Goal: Information Seeking & Learning: Learn about a topic

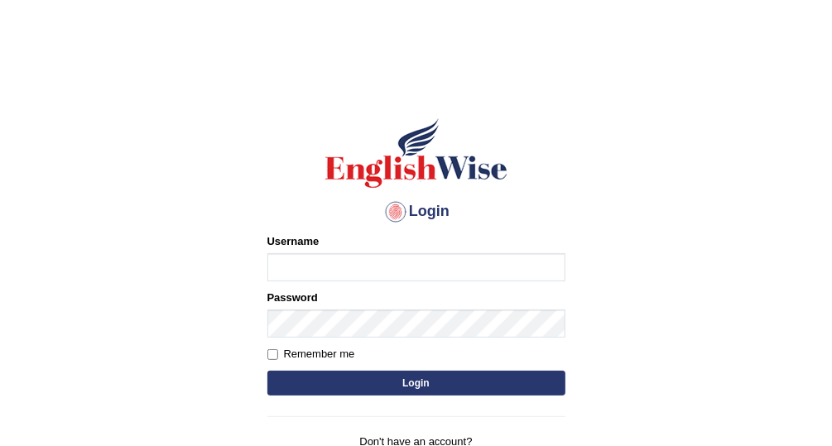
type input "Vallarie97"
click at [449, 381] on button "Login" at bounding box center [416, 383] width 298 height 25
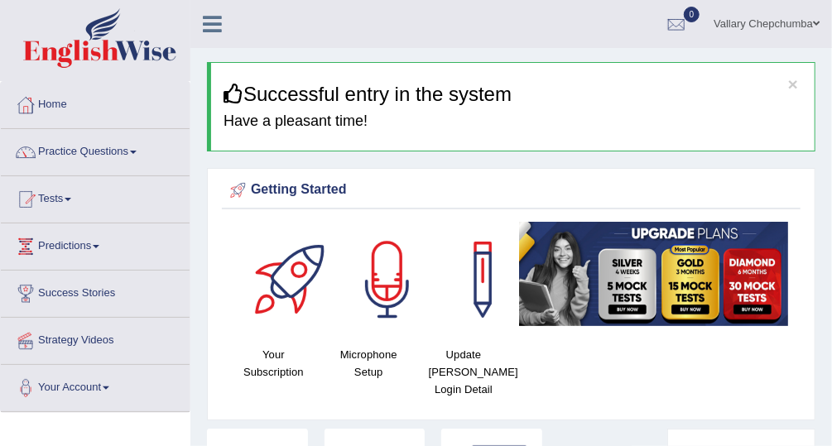
click at [70, 209] on link "Tests" at bounding box center [95, 196] width 189 height 41
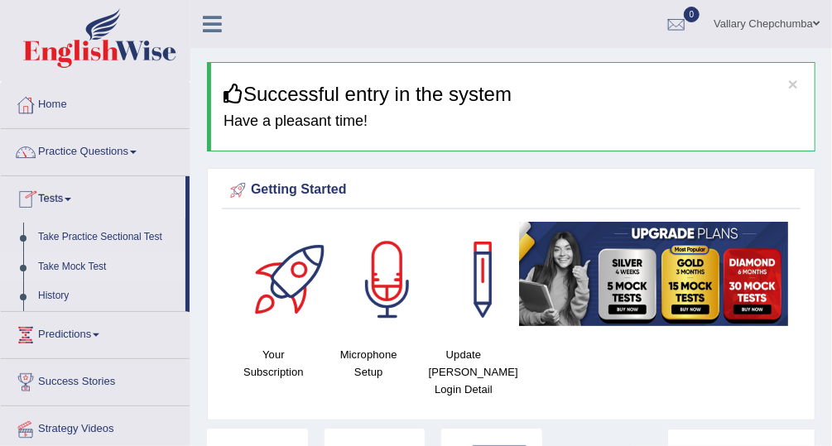
click at [78, 265] on link "Take Mock Test" at bounding box center [108, 267] width 155 height 30
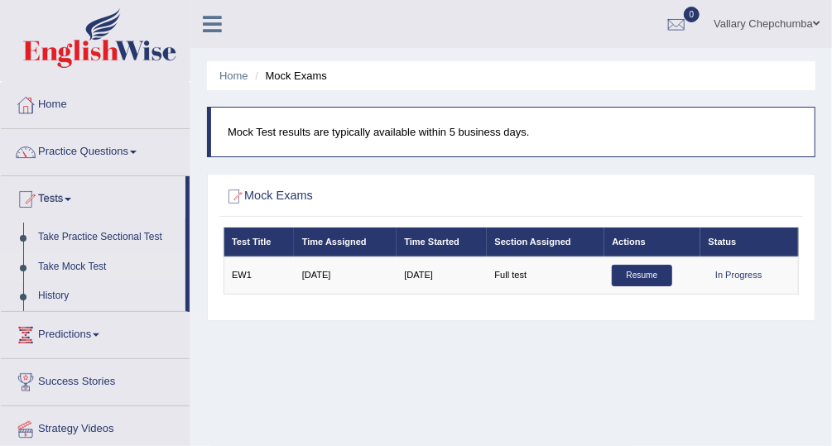
click at [137, 151] on span at bounding box center [133, 152] width 7 height 3
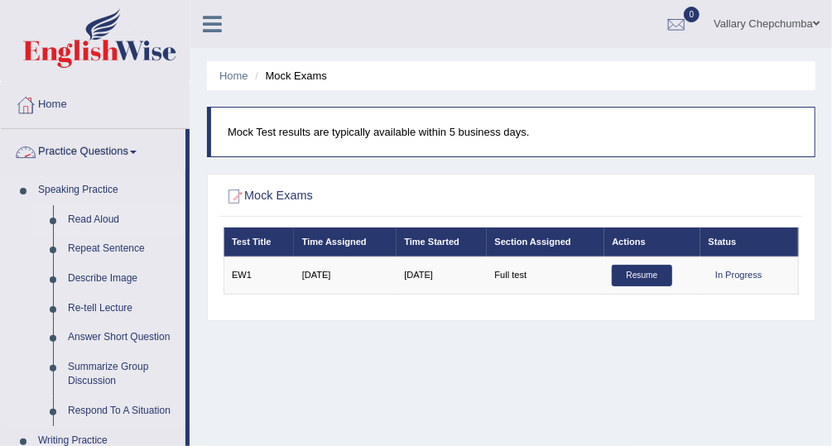
click at [83, 223] on link "Read Aloud" at bounding box center [122, 220] width 125 height 30
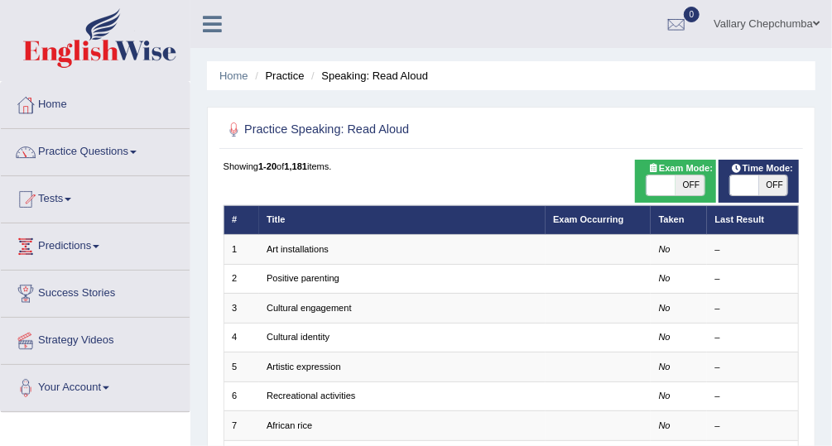
click at [682, 182] on span "OFF" at bounding box center [689, 185] width 29 height 20
checkbox input "true"
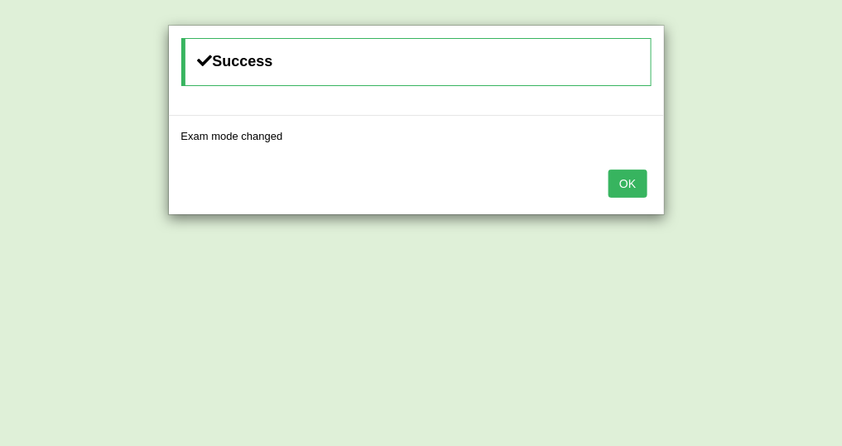
click at [630, 184] on button "OK" at bounding box center [627, 184] width 38 height 28
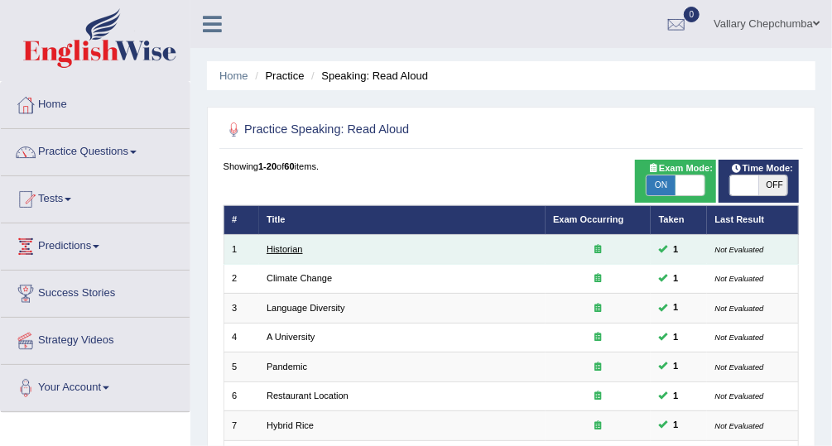
click at [278, 250] on link "Historian" at bounding box center [284, 249] width 36 height 10
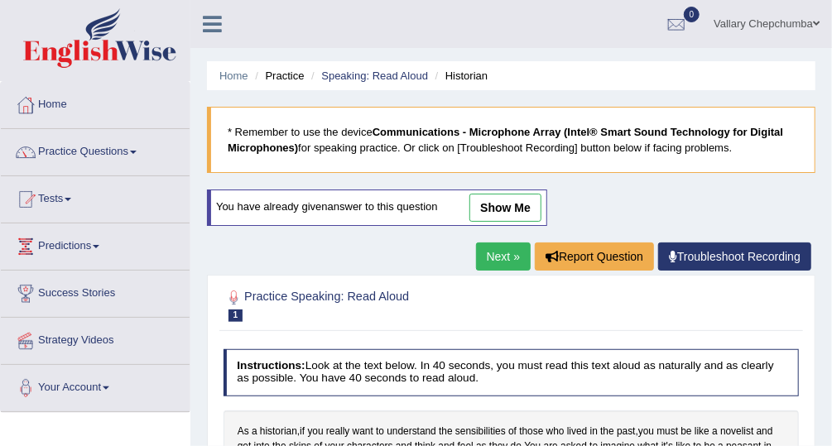
click at [122, 154] on link "Practice Questions" at bounding box center [95, 149] width 189 height 41
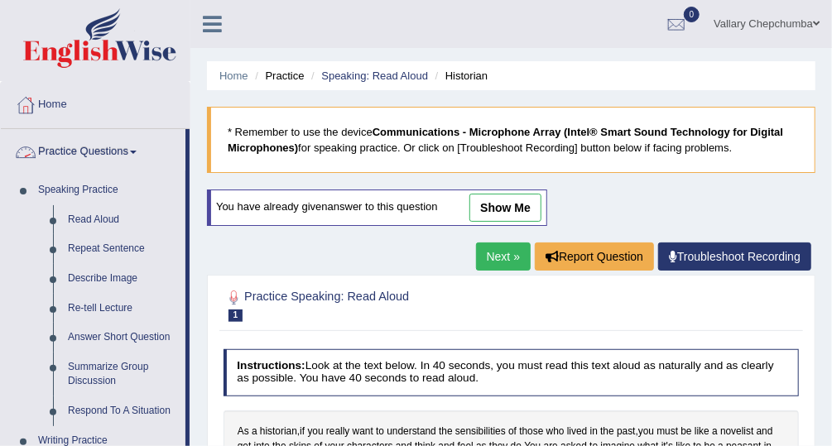
click at [58, 106] on link "Home" at bounding box center [95, 102] width 189 height 41
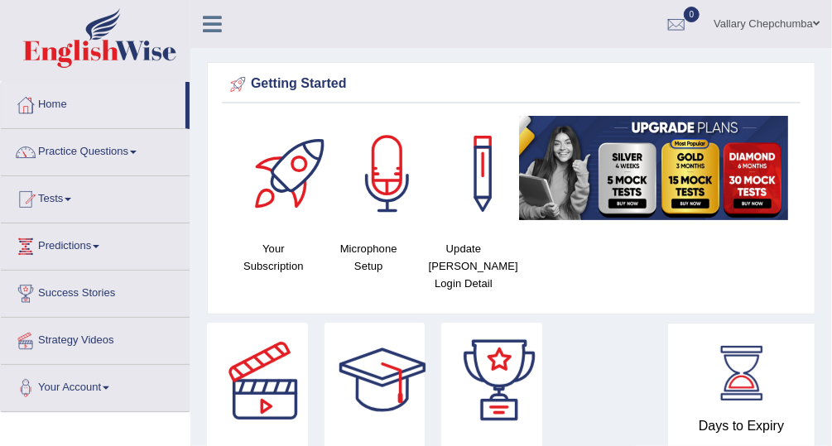
click at [56, 209] on link "Tests" at bounding box center [95, 196] width 189 height 41
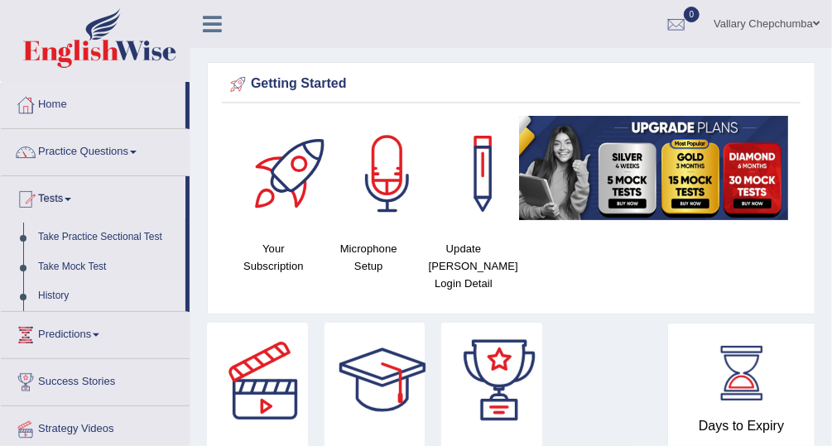
click at [42, 298] on link "History" at bounding box center [108, 296] width 155 height 30
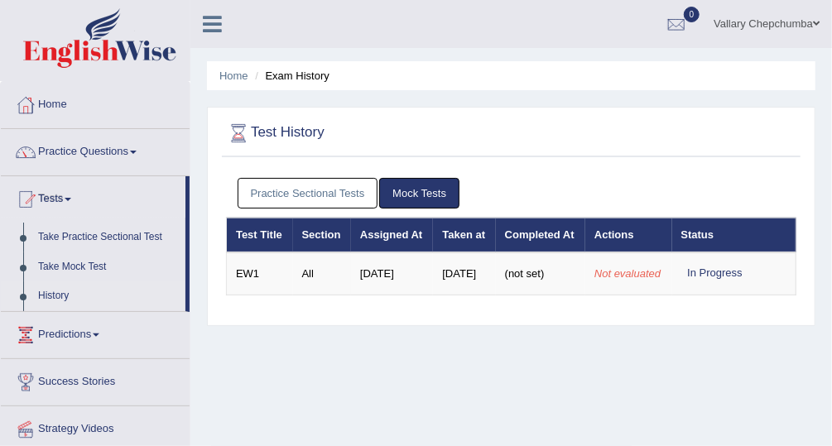
click at [336, 192] on link "Practice Sectional Tests" at bounding box center [308, 193] width 141 height 31
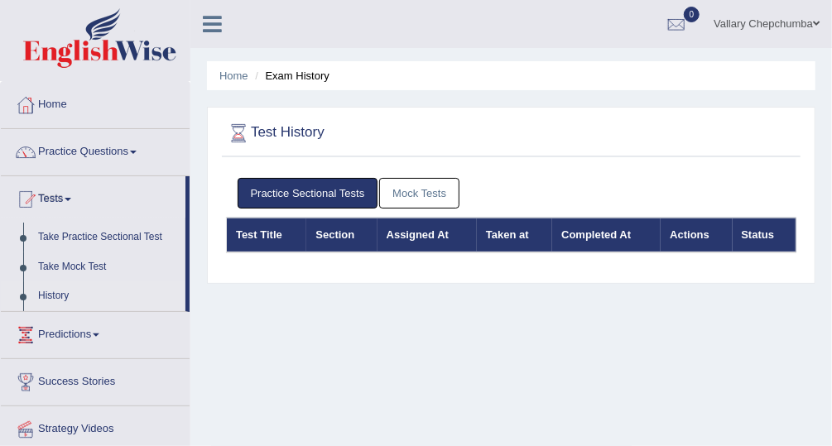
click at [425, 190] on link "Mock Tests" at bounding box center [419, 193] width 80 height 31
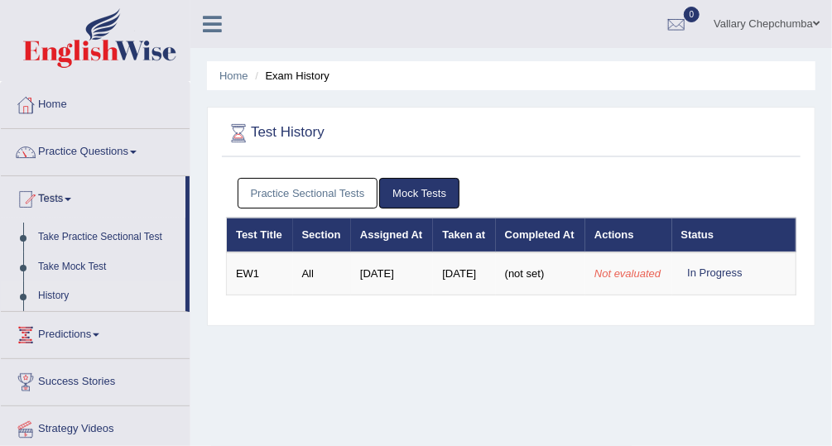
click at [55, 199] on link "Tests" at bounding box center [93, 196] width 185 height 41
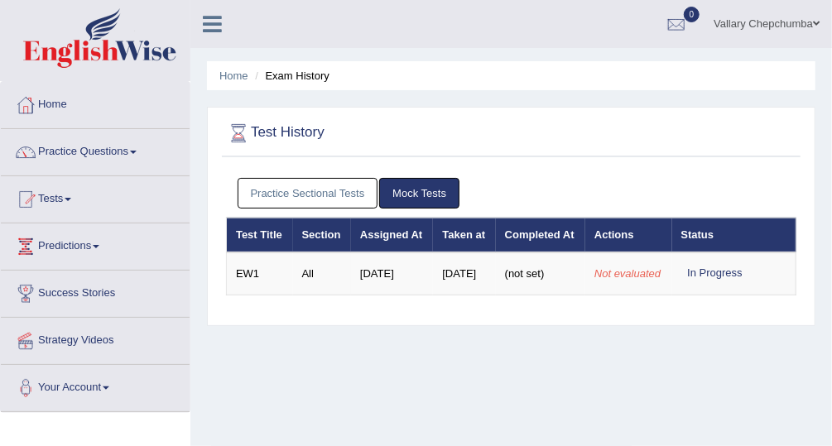
click at [71, 199] on span at bounding box center [68, 199] width 7 height 3
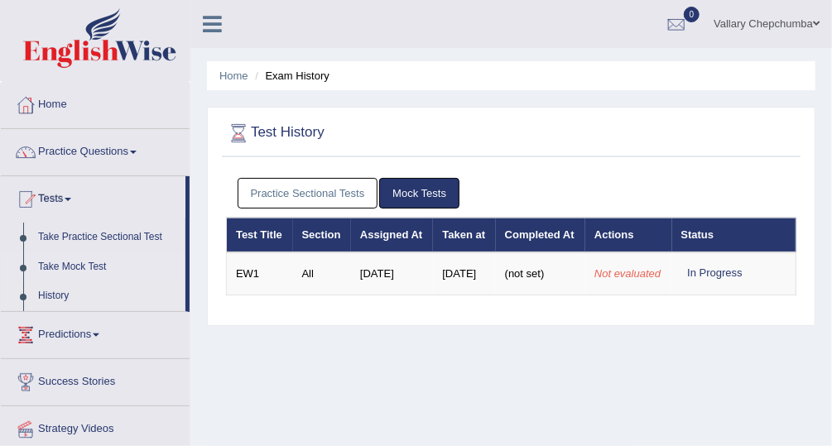
click at [60, 263] on link "Take Mock Test" at bounding box center [108, 267] width 155 height 30
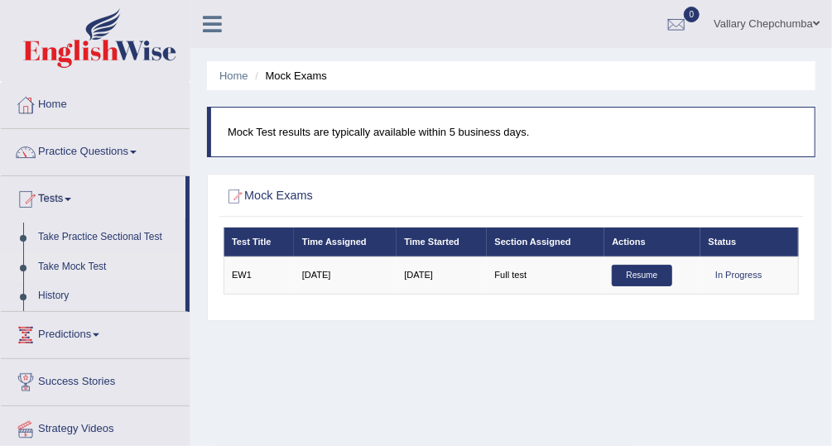
click at [94, 157] on link "Practice Questions" at bounding box center [95, 149] width 189 height 41
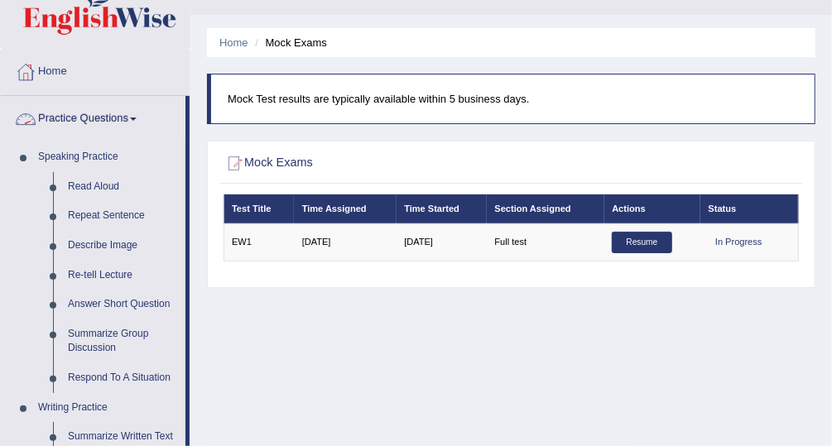
scroll to position [85, 0]
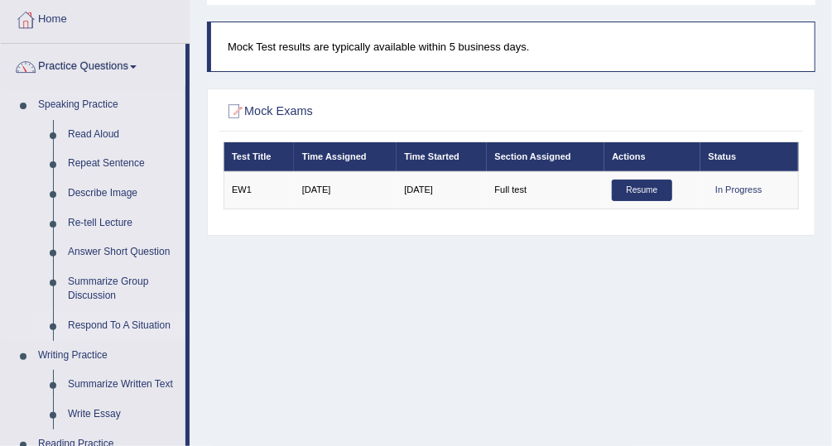
click at [140, 329] on link "Respond To A Situation" at bounding box center [122, 326] width 125 height 30
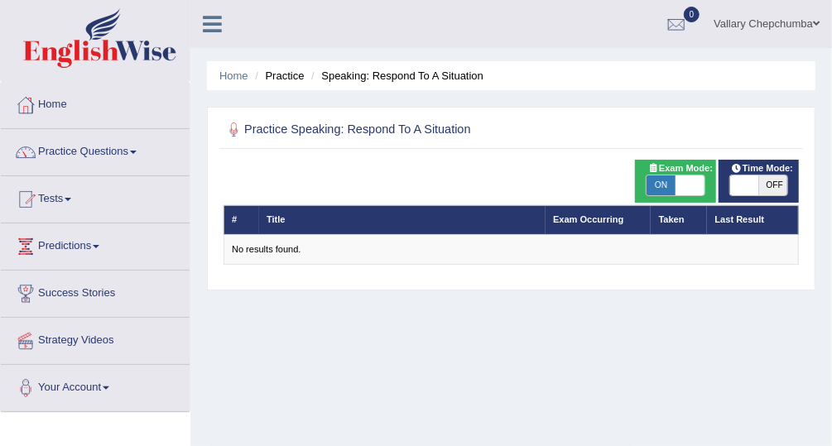
click at [655, 182] on span "ON" at bounding box center [660, 185] width 29 height 20
checkbox input "false"
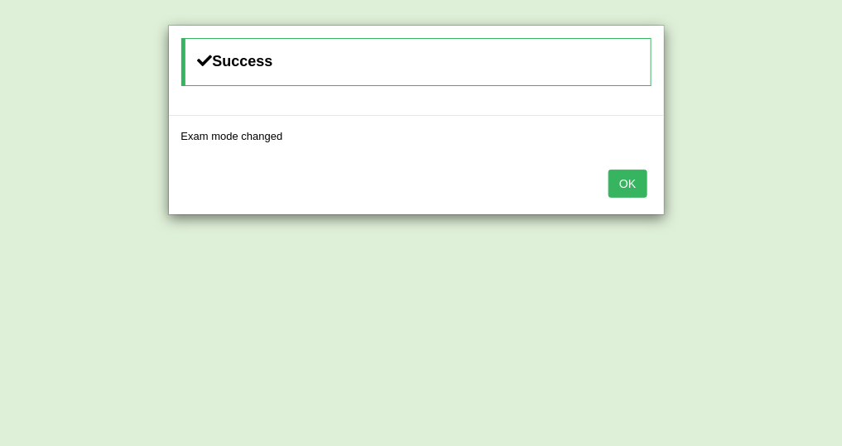
click at [632, 192] on button "OK" at bounding box center [627, 184] width 38 height 28
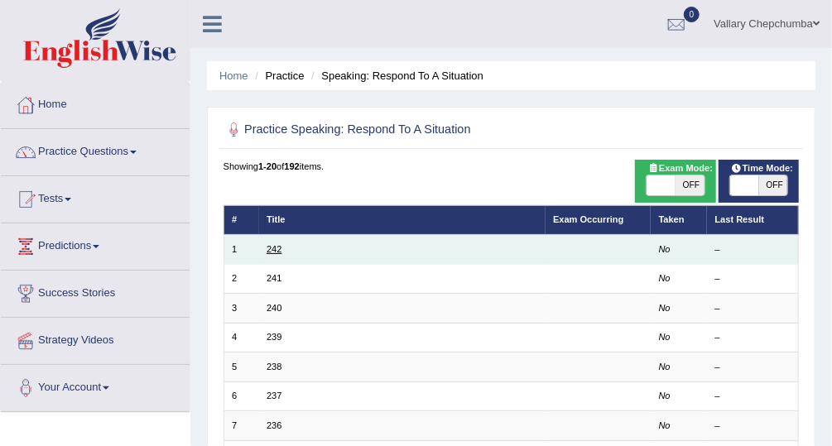
click at [266, 253] on link "242" at bounding box center [273, 249] width 15 height 10
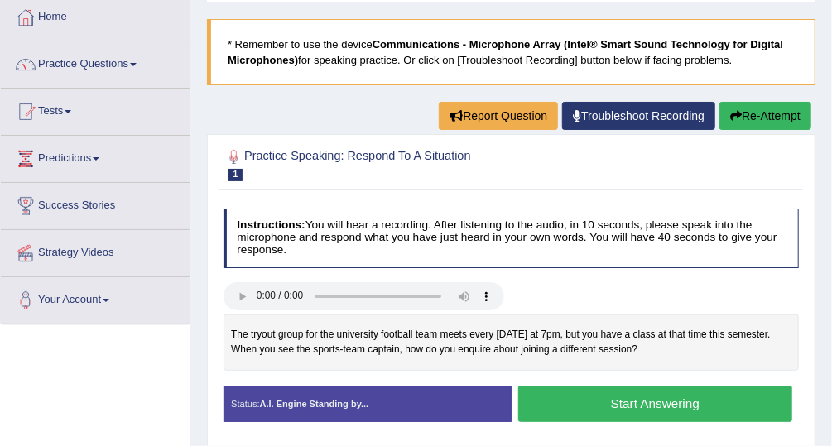
scroll to position [156, 0]
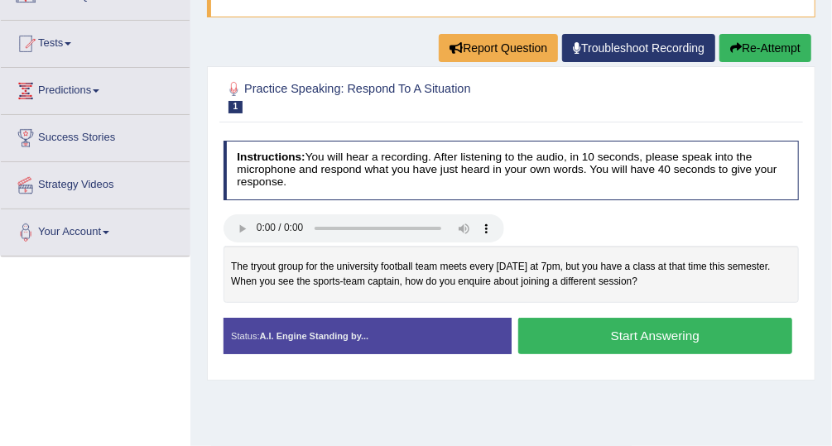
click at [662, 338] on button "Start Answering" at bounding box center [655, 336] width 274 height 36
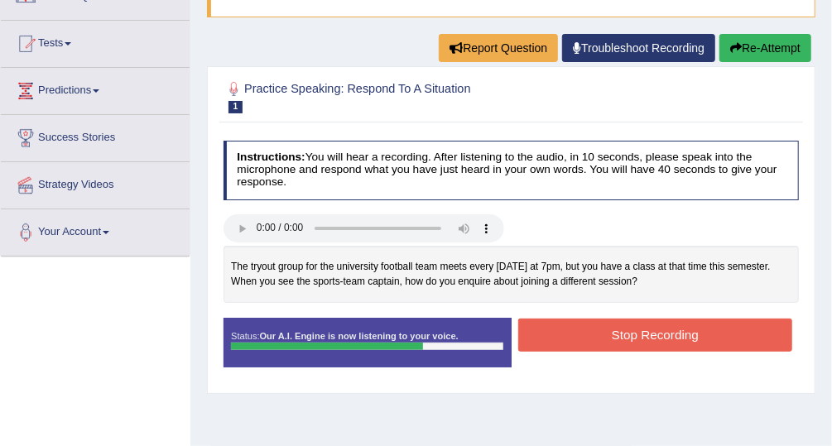
click at [695, 335] on button "Stop Recording" at bounding box center [655, 335] width 274 height 32
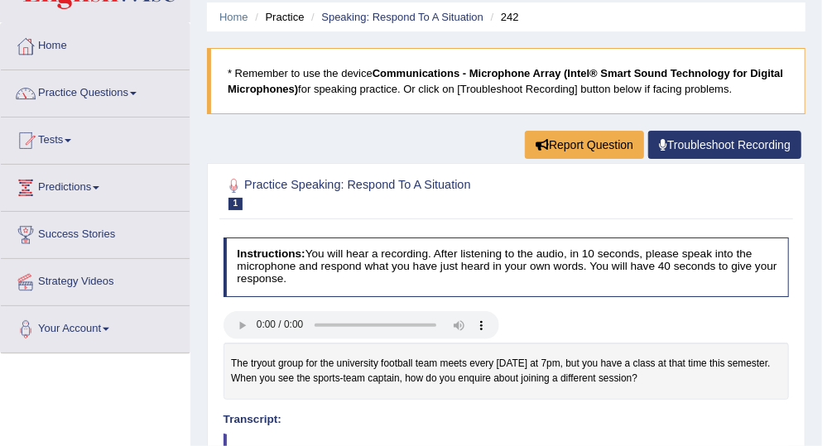
scroll to position [57, 0]
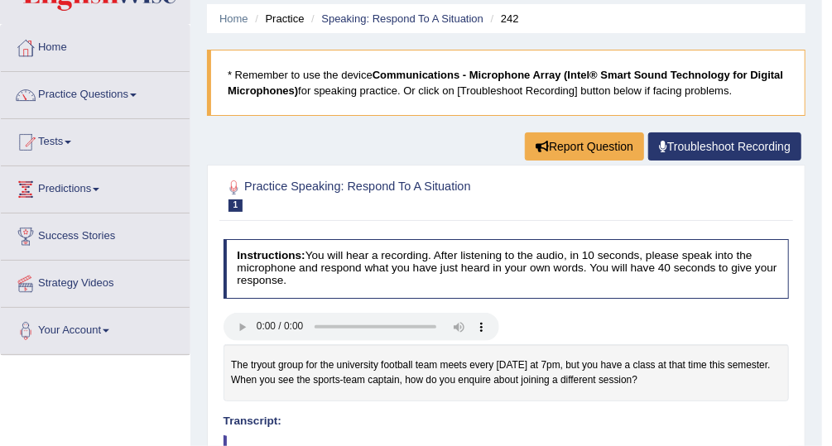
click at [137, 94] on span at bounding box center [133, 95] width 7 height 3
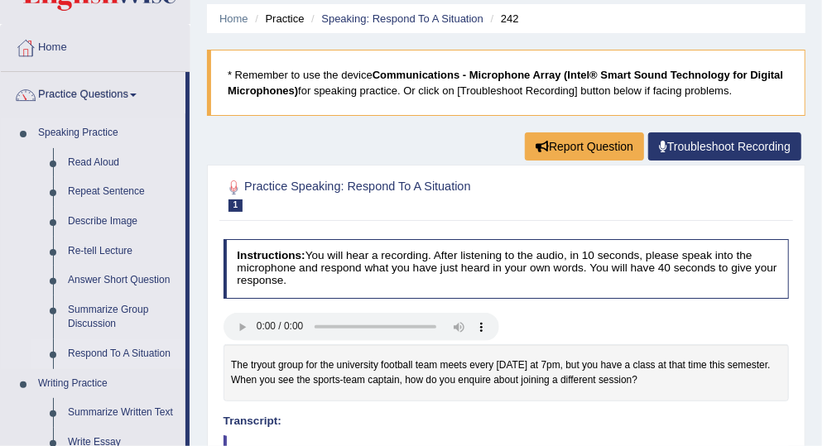
click at [139, 357] on link "Respond To A Situation" at bounding box center [122, 354] width 125 height 30
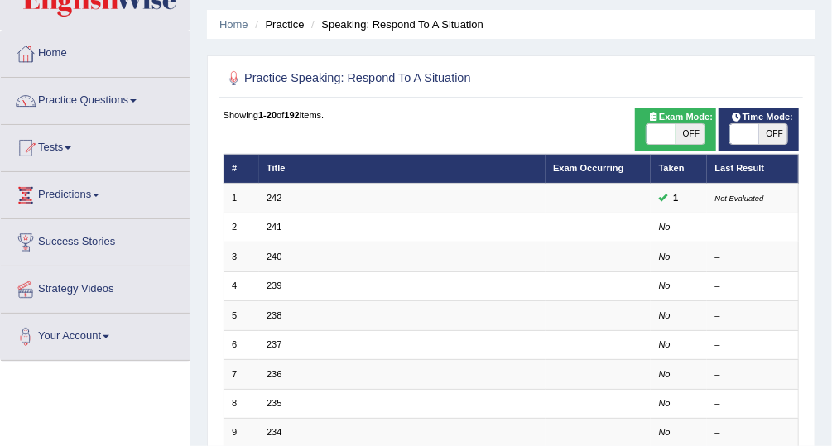
scroll to position [55, 0]
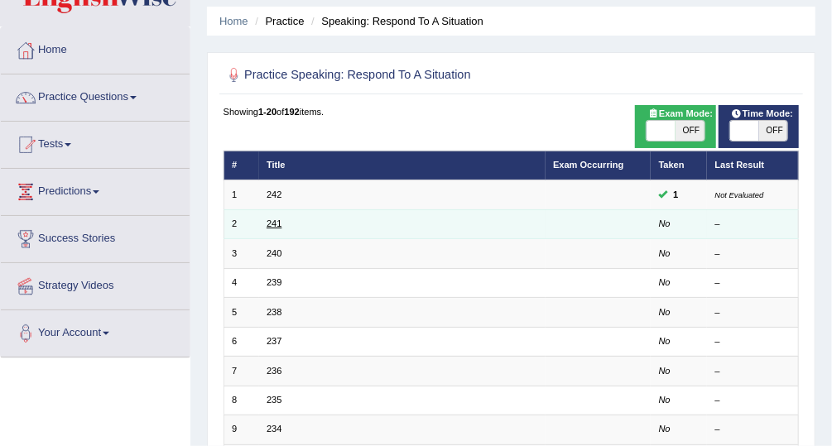
click at [271, 227] on link "241" at bounding box center [273, 223] width 15 height 10
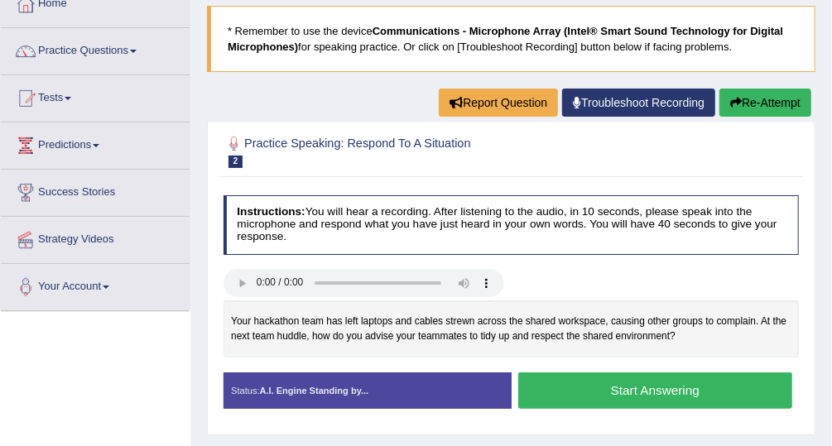
scroll to position [107, 0]
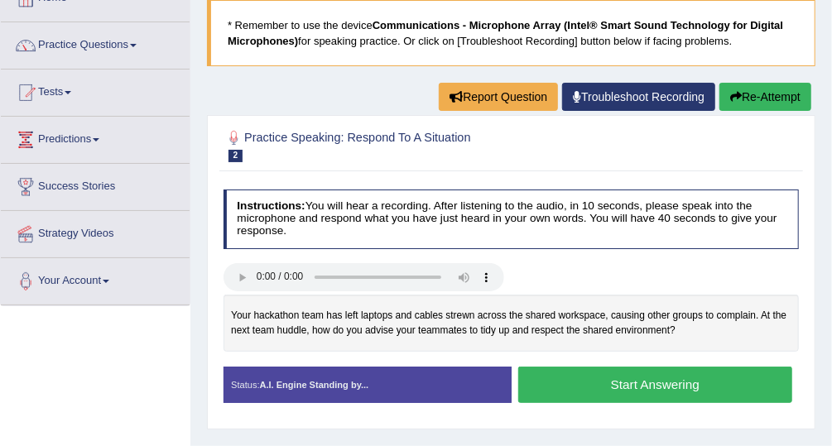
click at [722, 381] on button "Start Answering" at bounding box center [655, 385] width 274 height 36
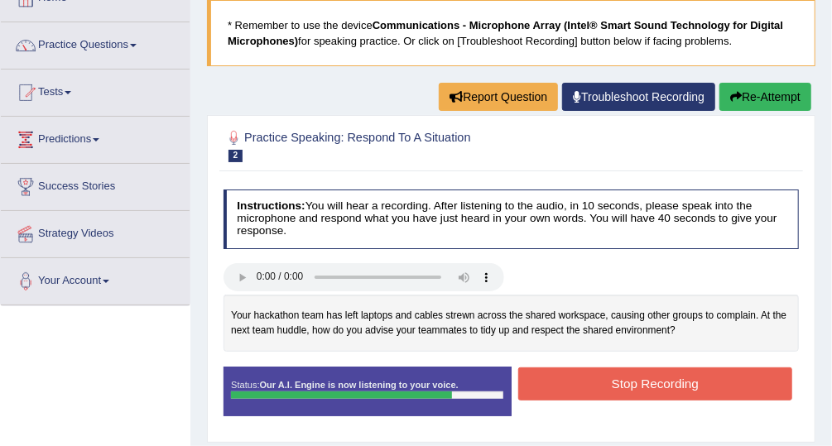
click at [690, 379] on button "Stop Recording" at bounding box center [655, 383] width 274 height 32
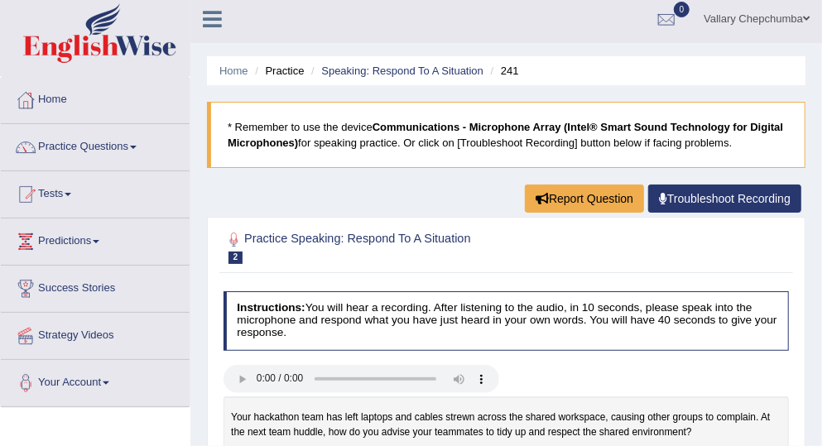
scroll to position [3, 0]
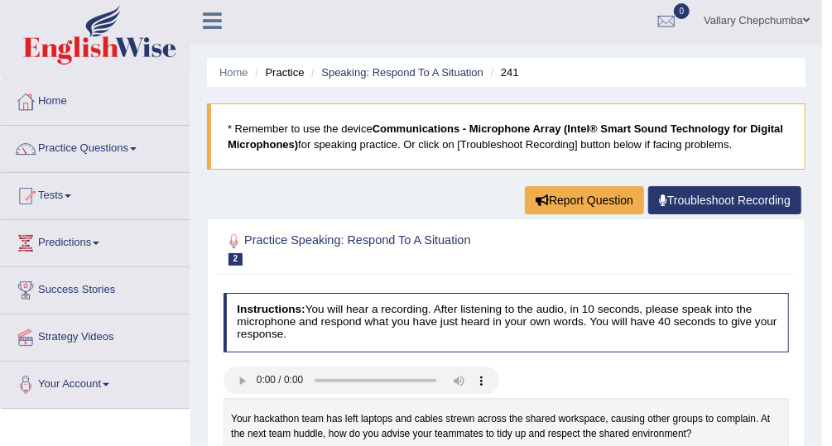
click at [136, 147] on span at bounding box center [133, 148] width 7 height 3
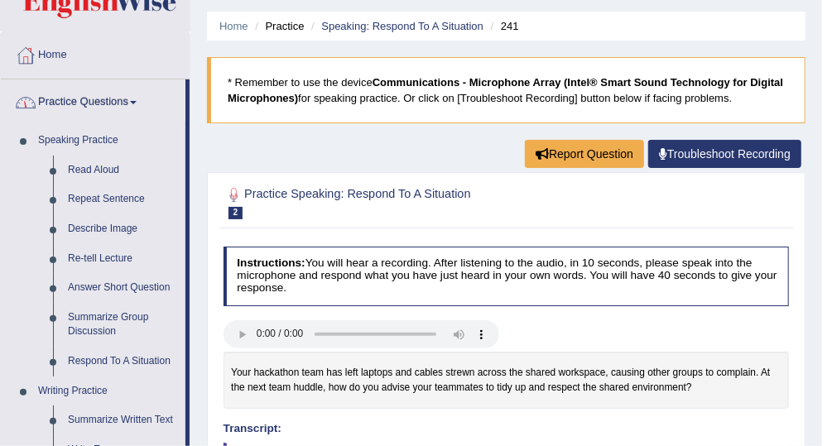
scroll to position [58, 0]
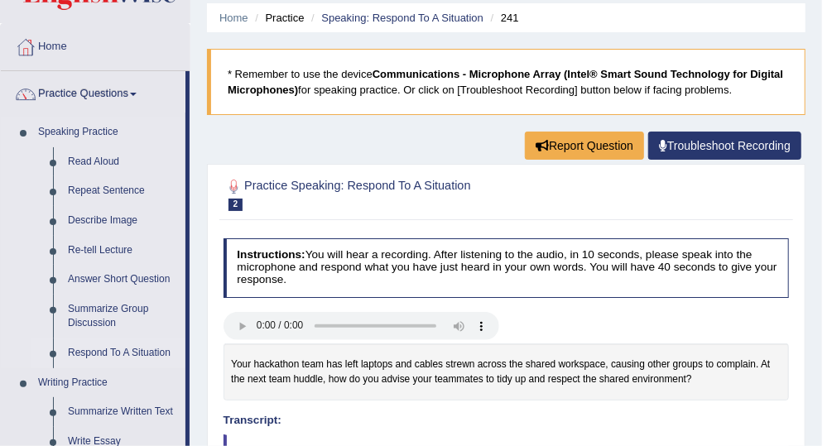
click at [135, 358] on link "Respond To A Situation" at bounding box center [122, 353] width 125 height 30
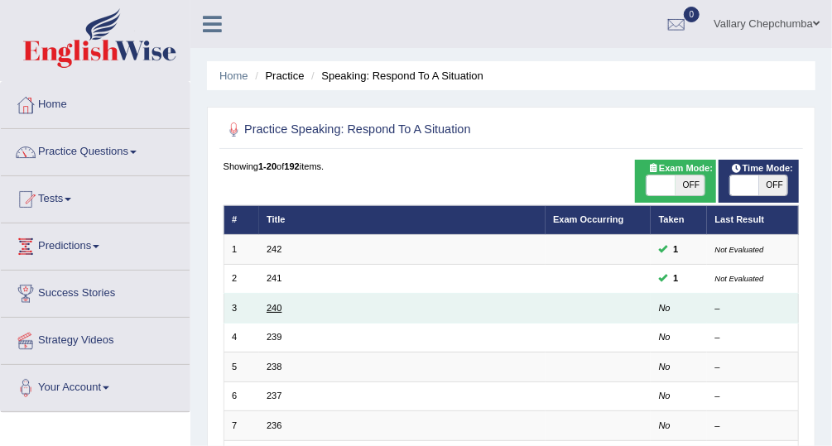
click at [271, 310] on link "240" at bounding box center [273, 308] width 15 height 10
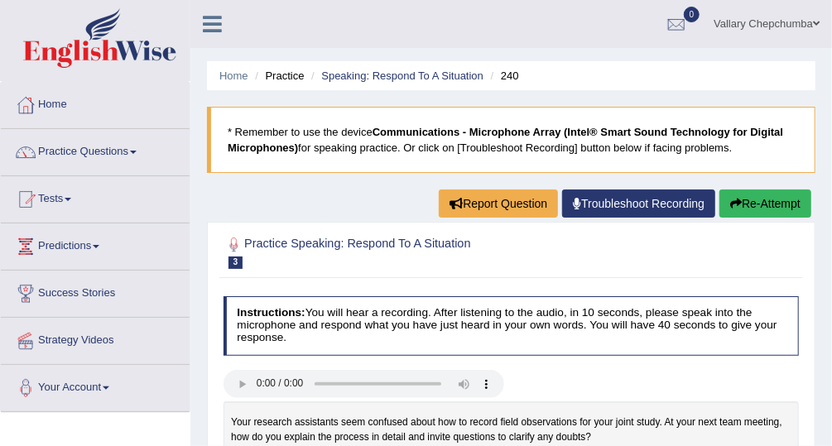
click at [816, 25] on span at bounding box center [816, 23] width 7 height 11
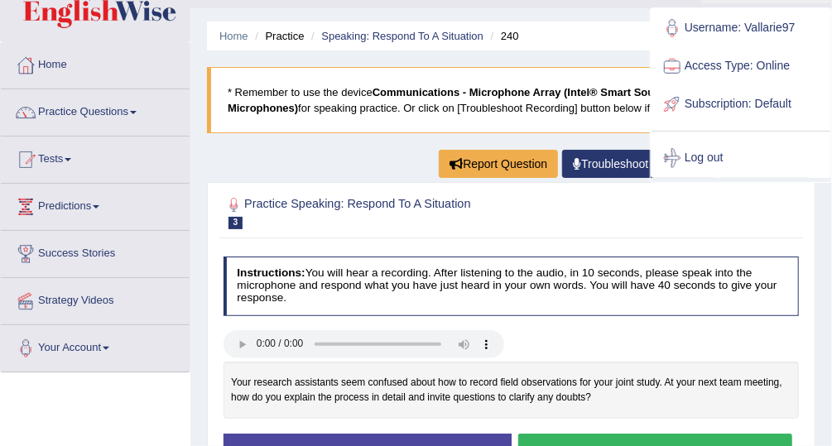
scroll to position [37, 0]
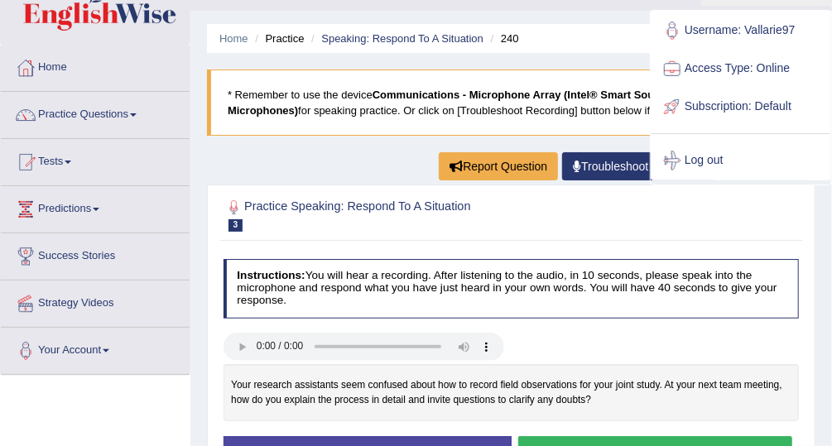
click at [109, 118] on link "Practice Questions" at bounding box center [95, 112] width 189 height 41
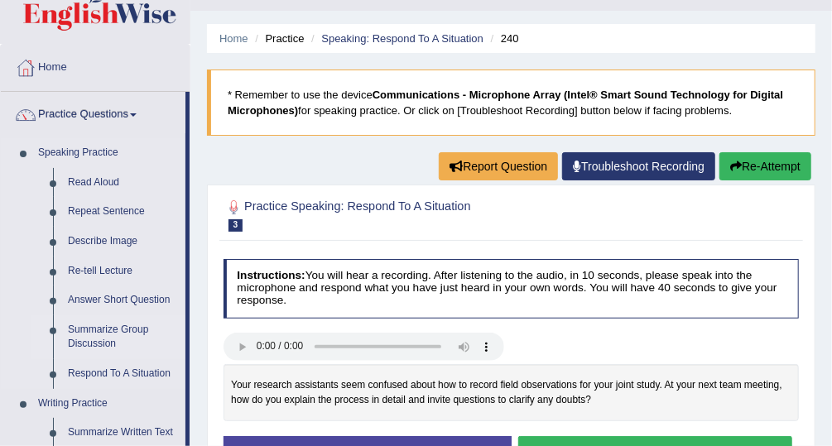
click at [133, 331] on link "Summarize Group Discussion" at bounding box center [122, 337] width 125 height 44
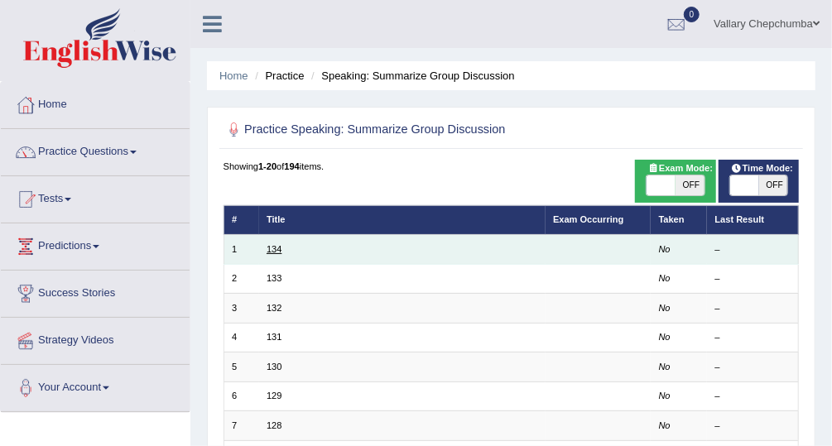
click at [278, 252] on link "134" at bounding box center [273, 249] width 15 height 10
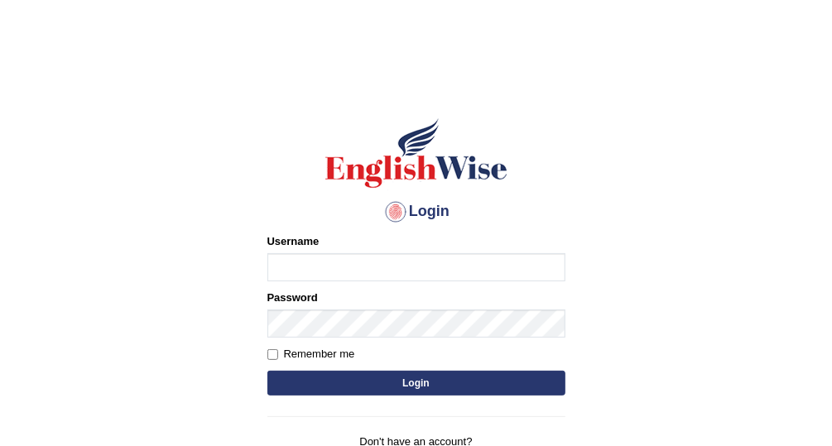
type input "Vallarie97"
click at [442, 389] on button "Login" at bounding box center [416, 383] width 298 height 25
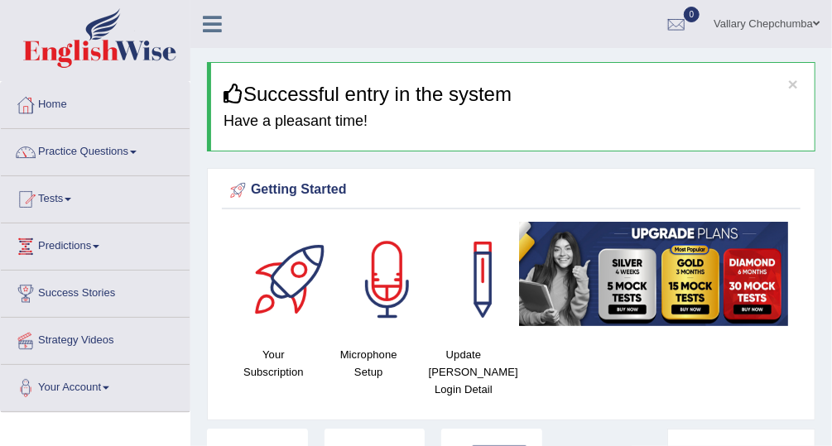
click at [117, 159] on link "Practice Questions" at bounding box center [95, 149] width 189 height 41
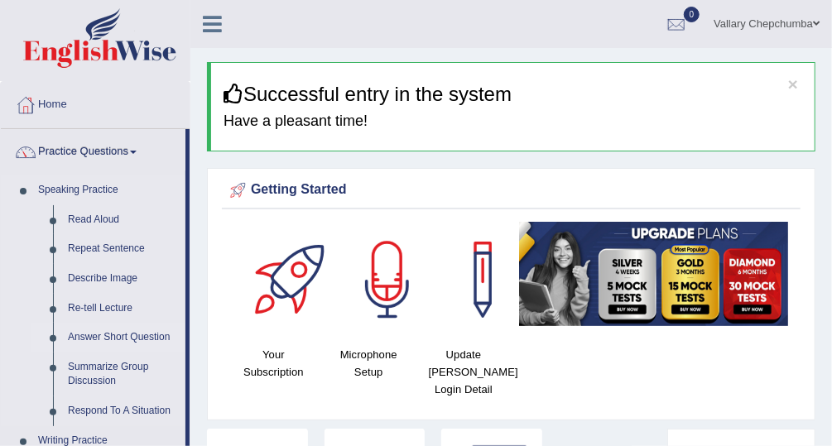
click at [153, 340] on link "Answer Short Question" at bounding box center [122, 338] width 125 height 30
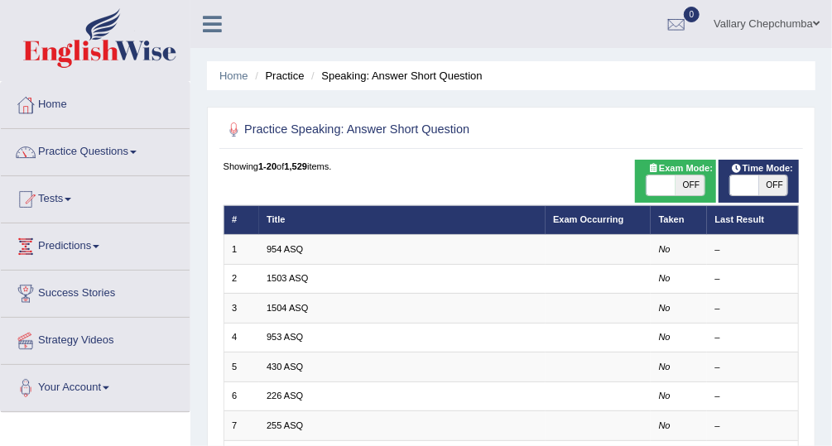
click at [698, 194] on span "OFF" at bounding box center [689, 185] width 29 height 20
checkbox input "true"
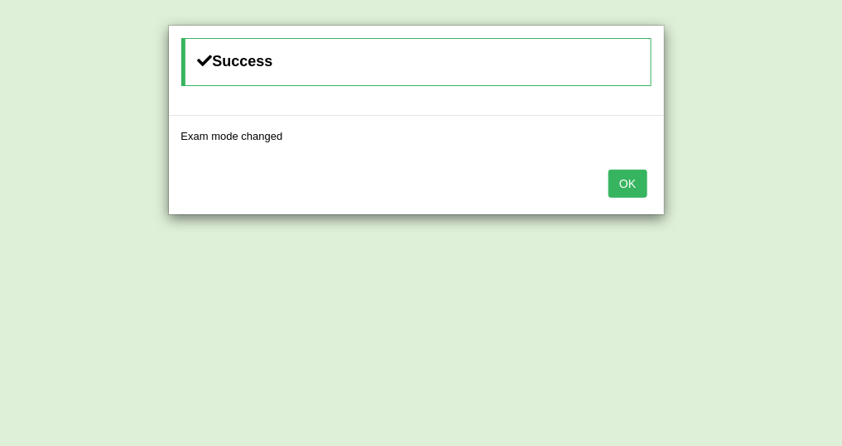
click at [645, 192] on button "OK" at bounding box center [627, 184] width 38 height 28
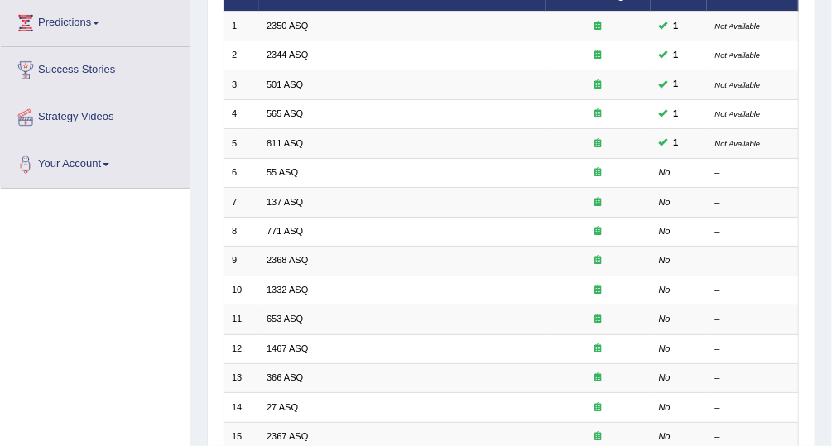
scroll to position [223, 0]
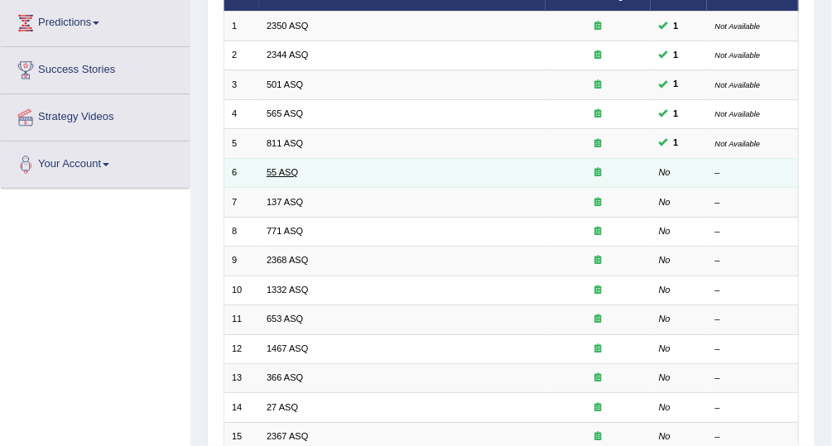
click at [286, 170] on link "55 ASQ" at bounding box center [281, 172] width 31 height 10
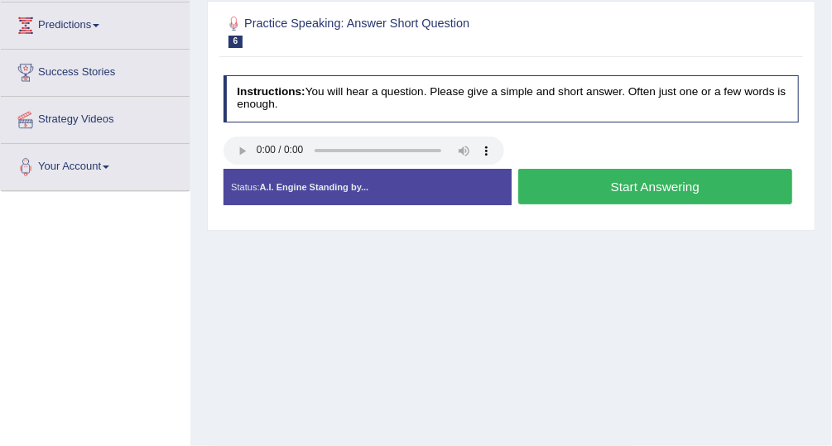
scroll to position [218, 0]
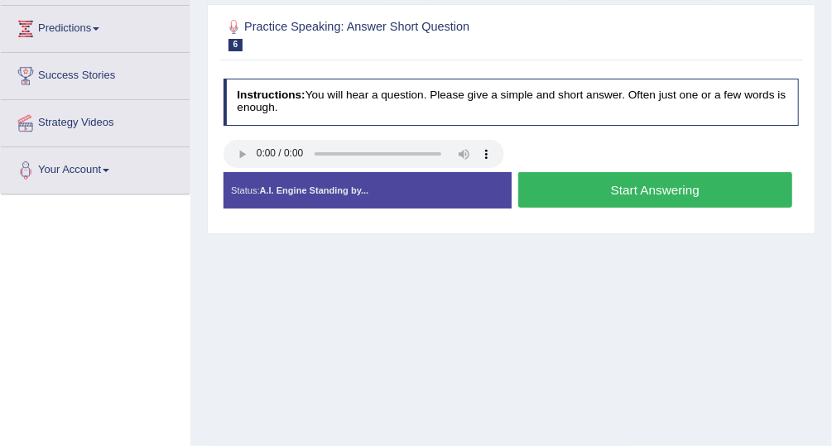
click at [679, 192] on button "Start Answering" at bounding box center [655, 190] width 274 height 36
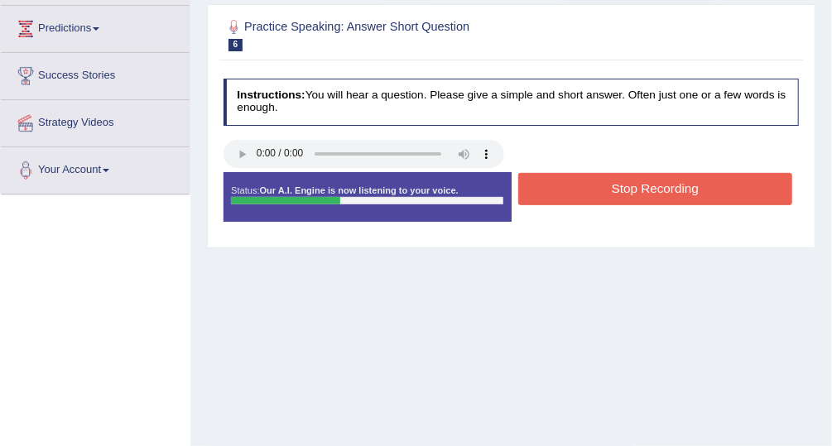
click at [692, 179] on button "Stop Recording" at bounding box center [655, 189] width 274 height 32
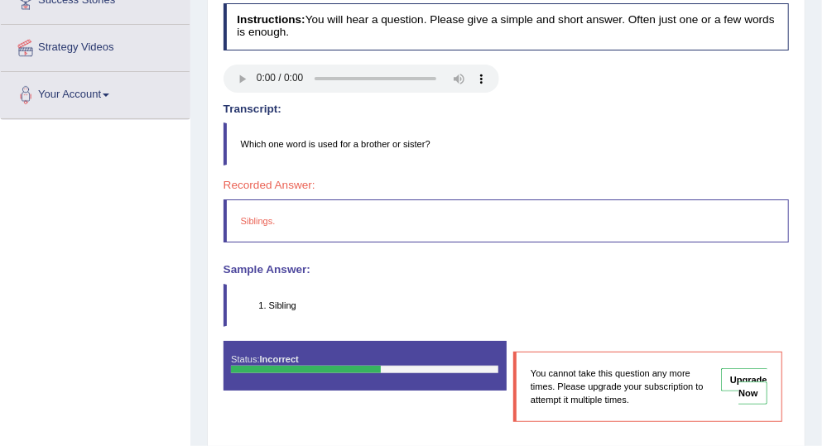
scroll to position [0, 0]
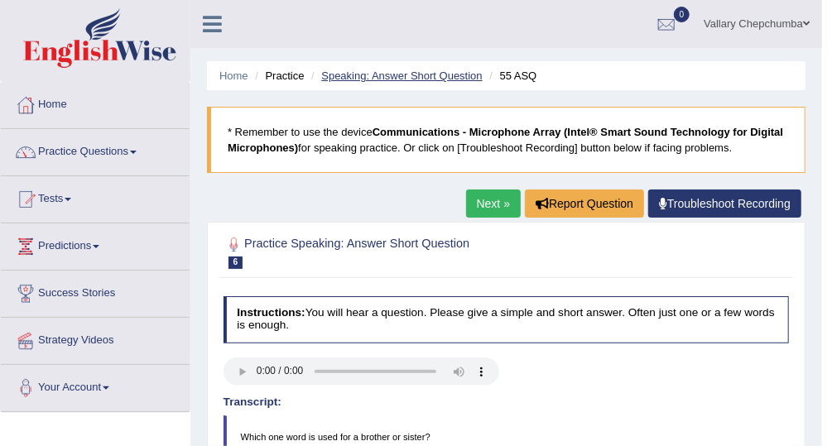
click at [399, 79] on link "Speaking: Answer Short Question" at bounding box center [401, 76] width 161 height 12
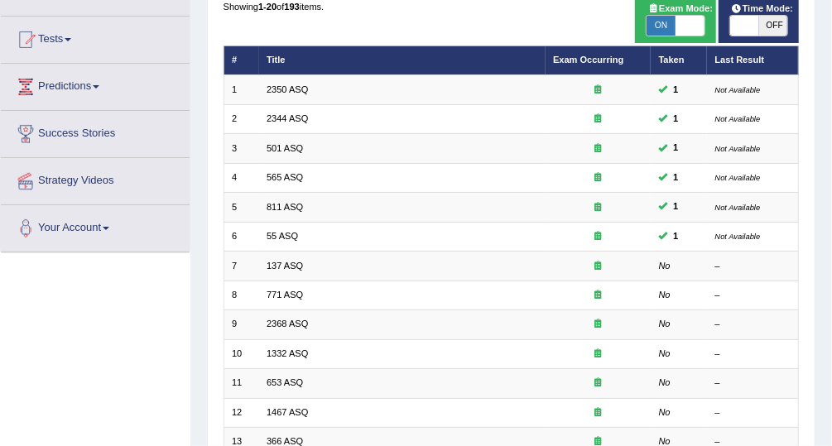
scroll to position [161, 0]
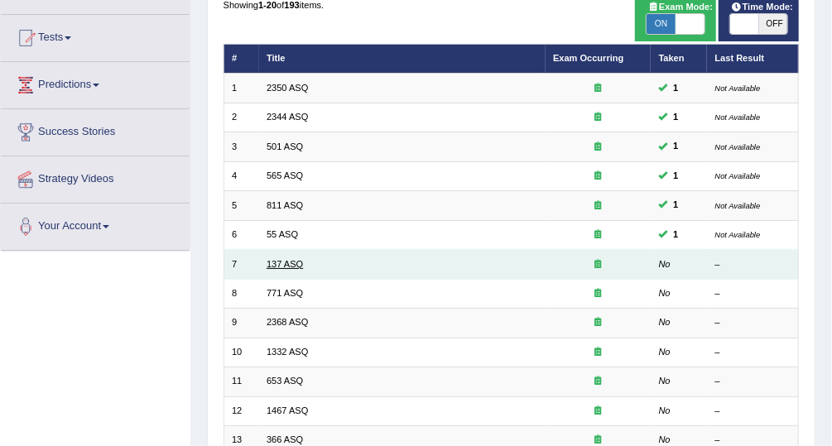
click at [286, 266] on link "137 ASQ" at bounding box center [284, 264] width 36 height 10
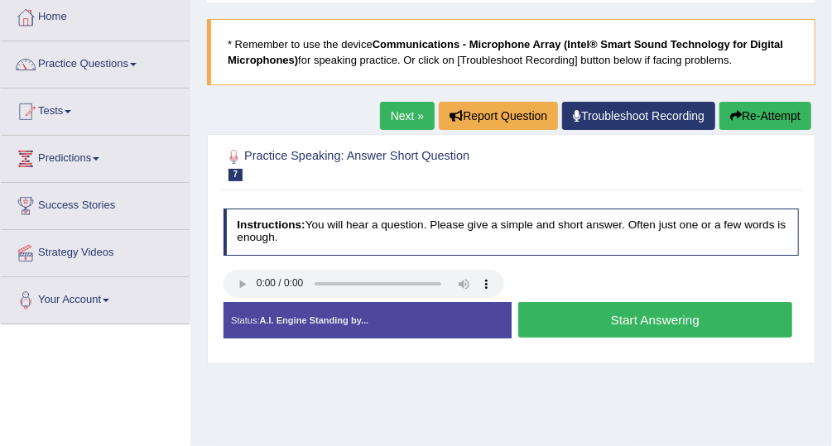
scroll to position [95, 0]
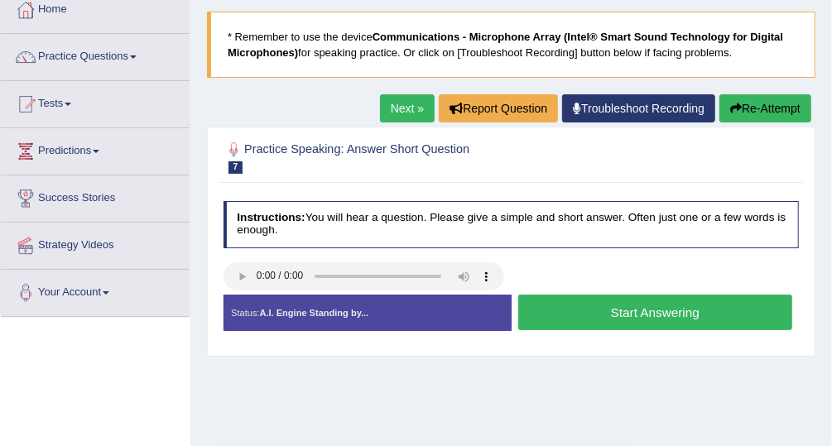
click at [727, 309] on button "Start Answering" at bounding box center [655, 313] width 274 height 36
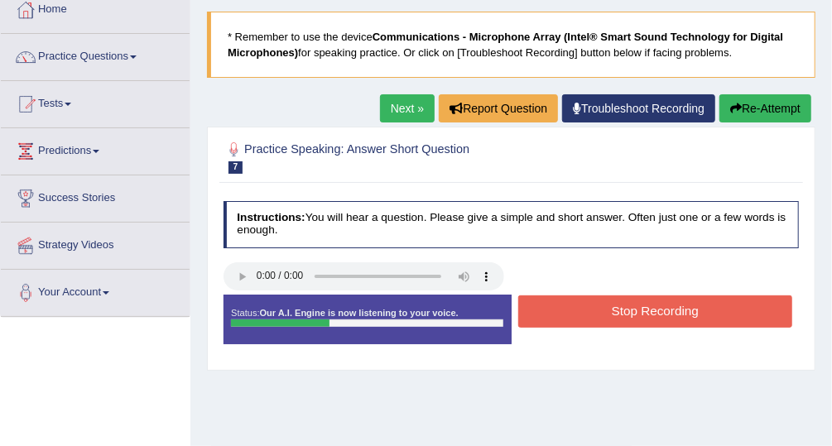
click at [730, 308] on button "Stop Recording" at bounding box center [655, 311] width 274 height 32
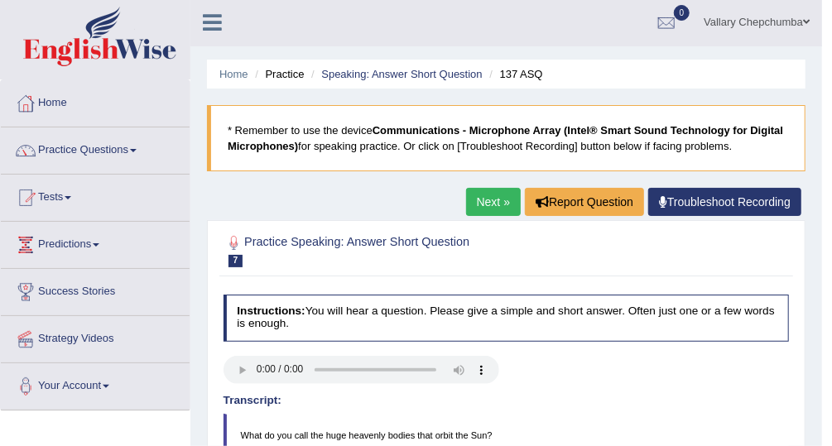
scroll to position [0, 0]
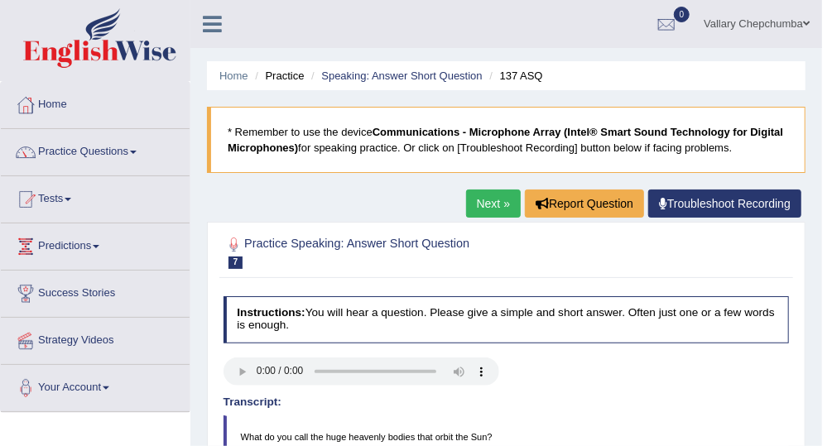
click at [112, 156] on link "Practice Questions" at bounding box center [95, 149] width 189 height 41
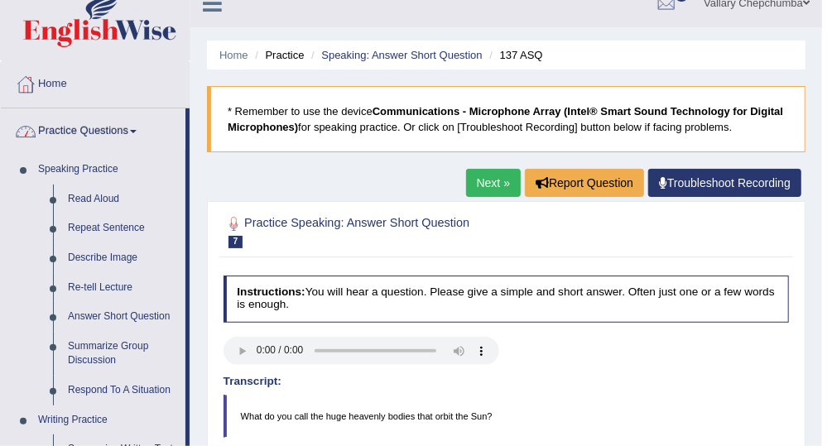
scroll to position [27, 0]
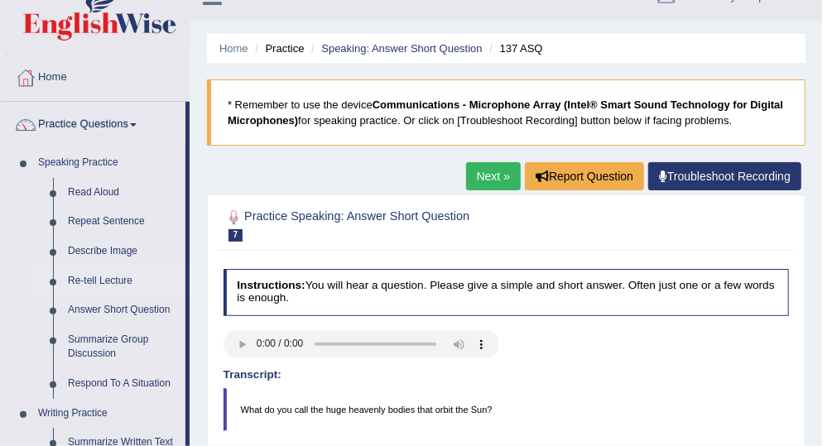
click at [113, 280] on link "Re-tell Lecture" at bounding box center [122, 281] width 125 height 30
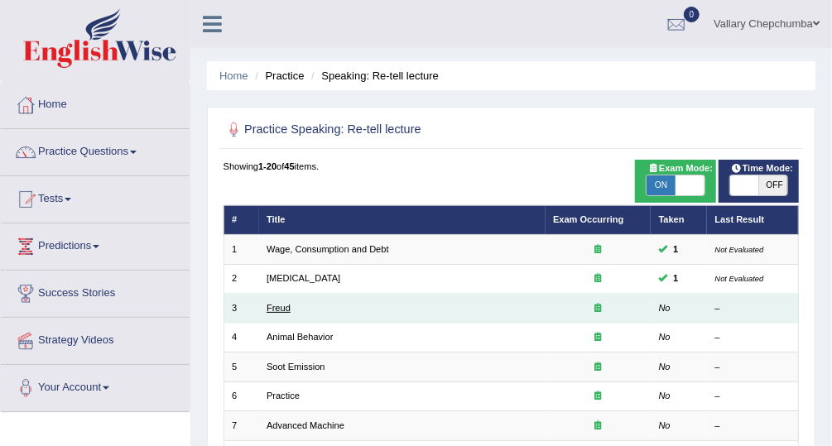
click at [283, 309] on link "Freud" at bounding box center [278, 308] width 24 height 10
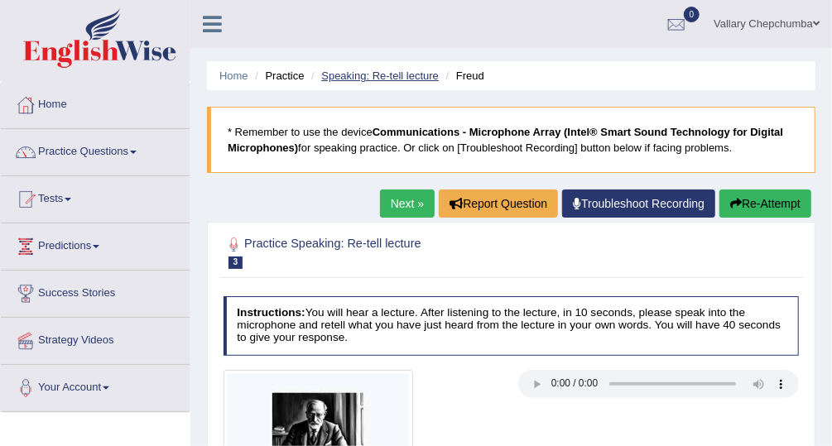
click at [398, 79] on link "Speaking: Re-tell lecture" at bounding box center [380, 76] width 118 height 12
